Goal: Task Accomplishment & Management: Manage account settings

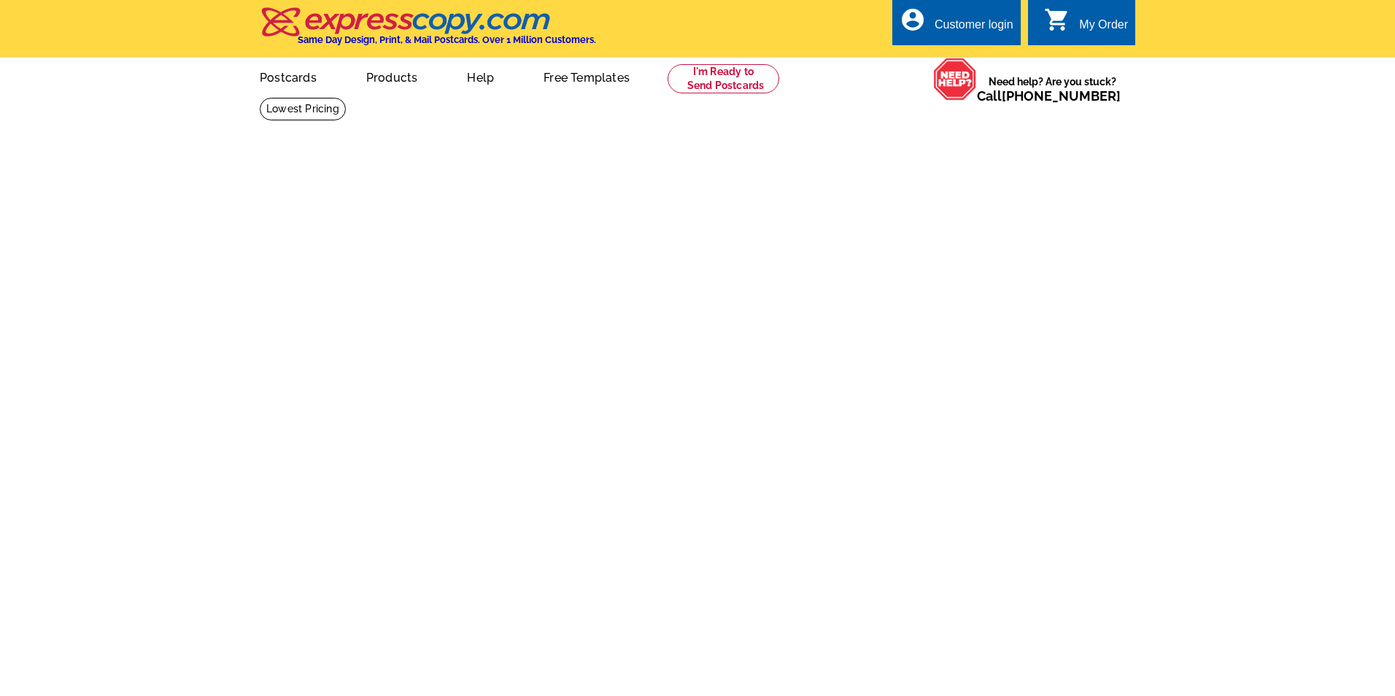
click at [956, 22] on div "Customer login" at bounding box center [973, 28] width 79 height 20
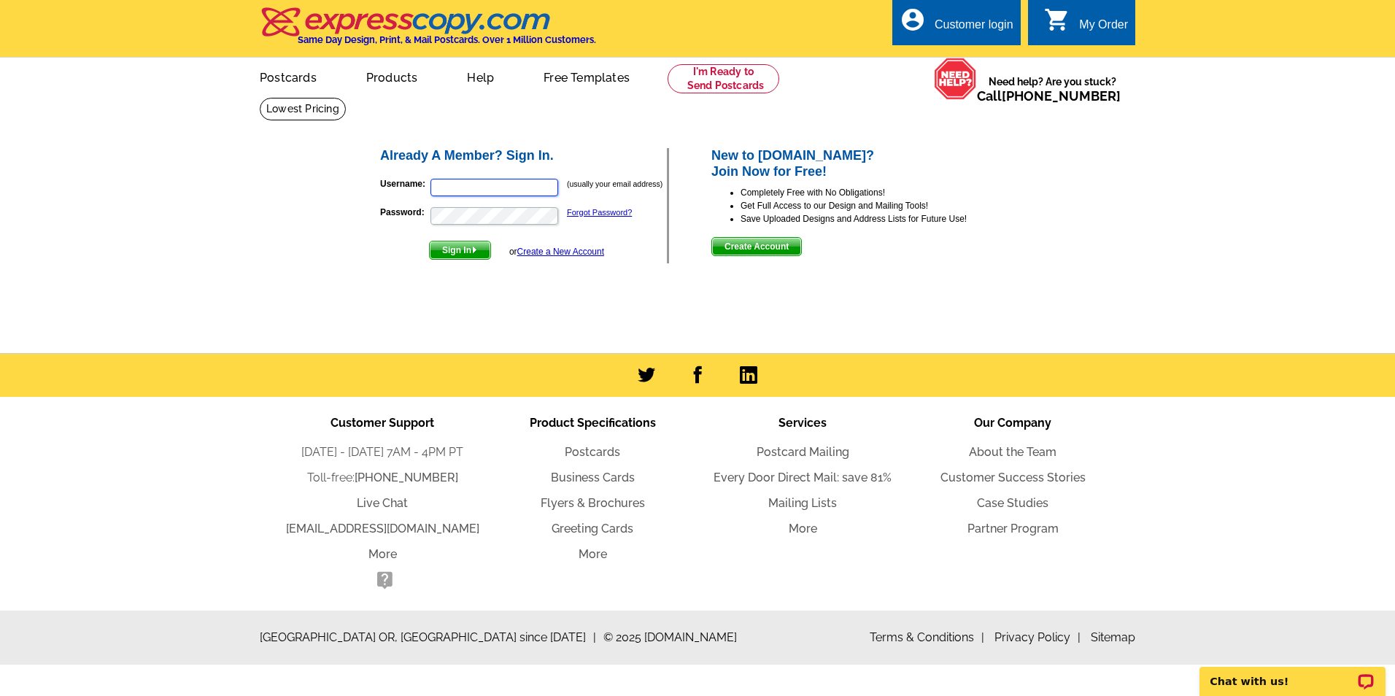
click at [445, 185] on input "Username:" at bounding box center [494, 188] width 128 height 18
type input "[EMAIL_ADDRESS][DOMAIN_NAME]"
click at [429, 241] on button "Sign In" at bounding box center [460, 250] width 62 height 19
